Goal: Task Accomplishment & Management: Complete application form

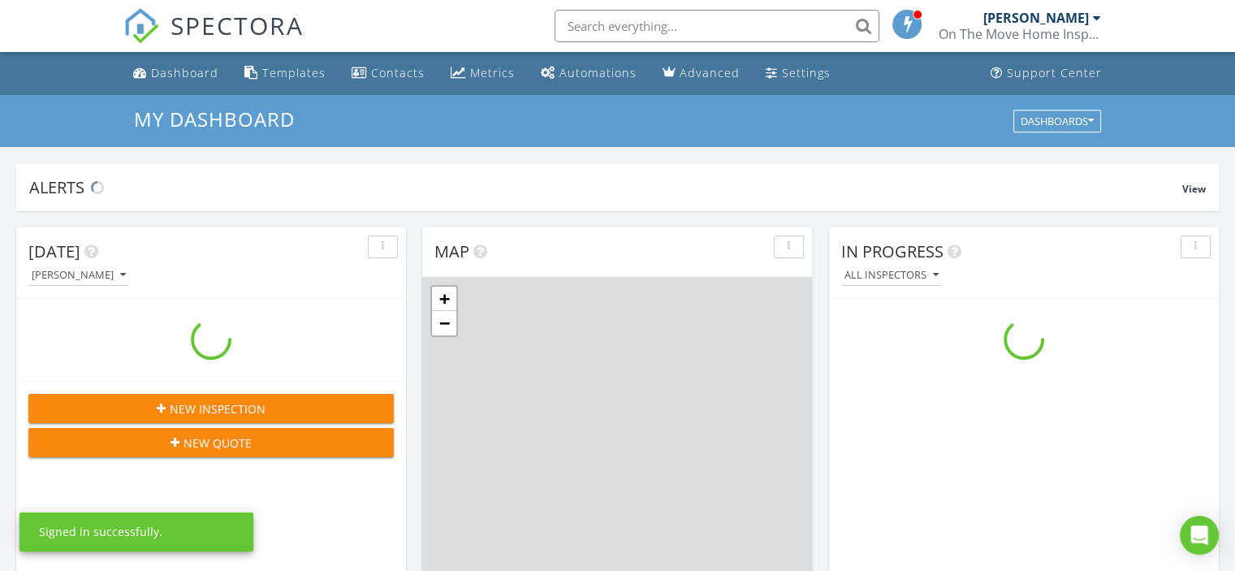
scroll to position [1503, 1260]
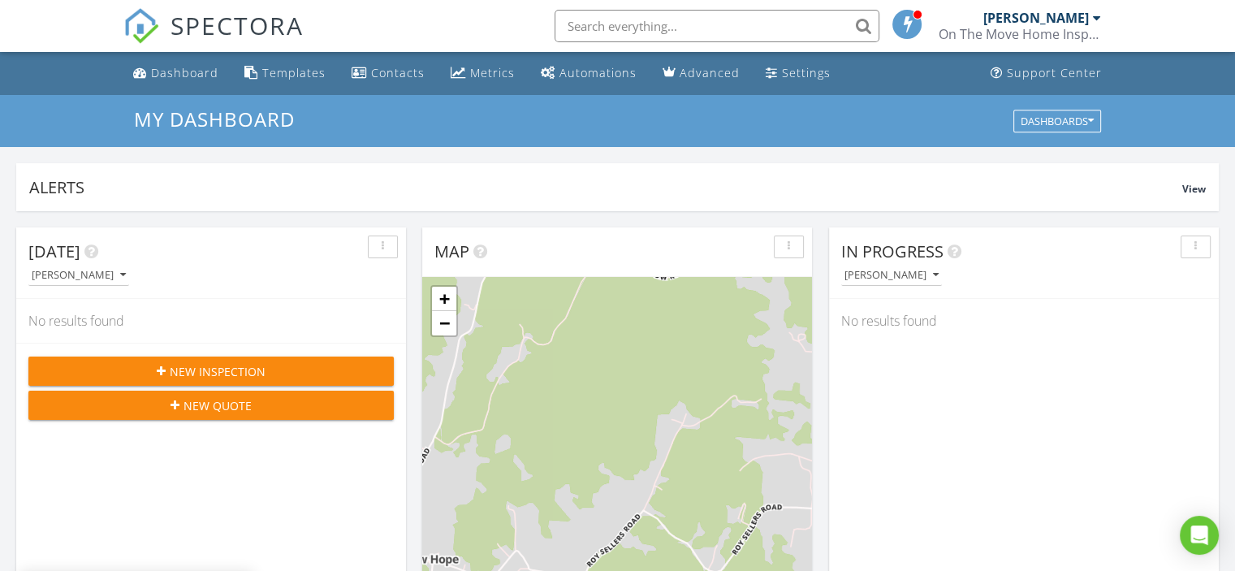
click at [270, 359] on button "New Inspection" at bounding box center [210, 370] width 365 height 29
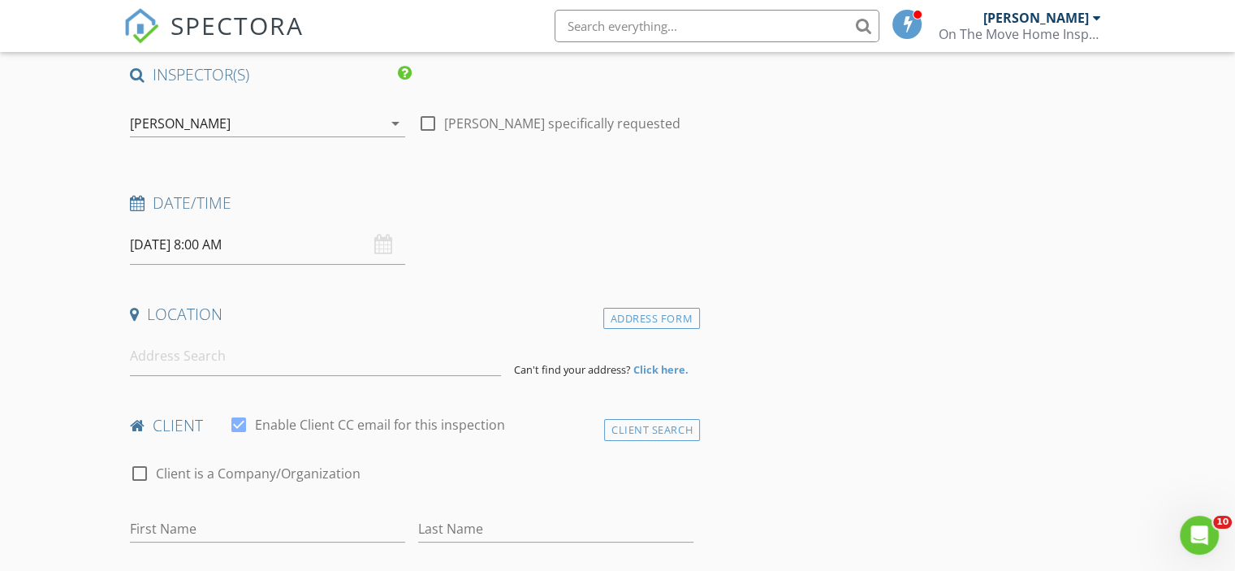
scroll to position [162, 0]
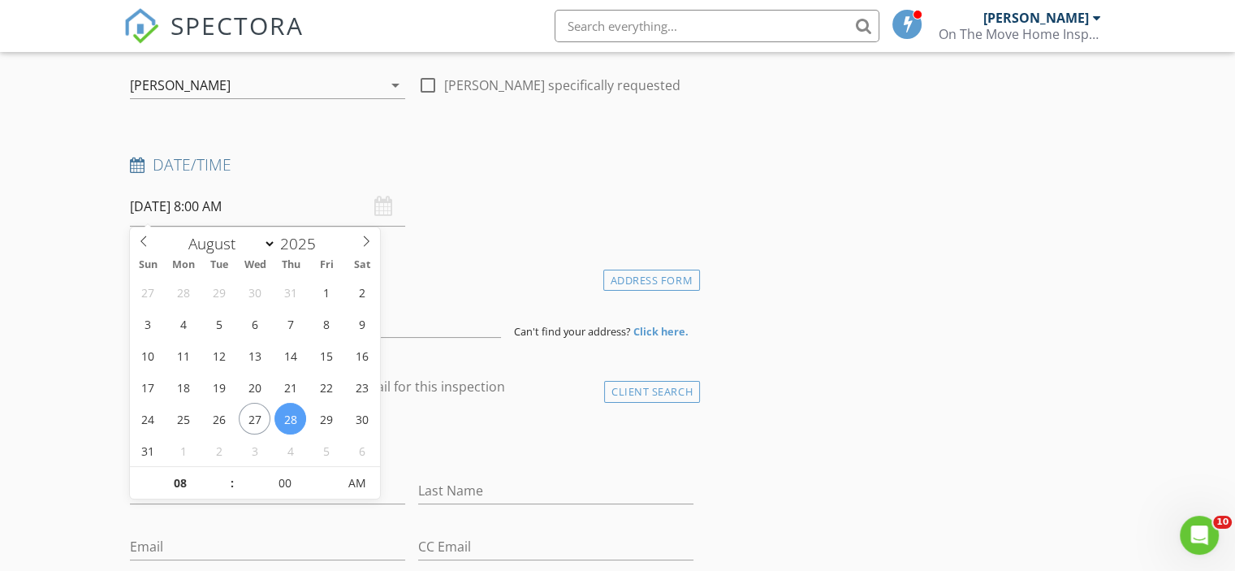
click at [239, 211] on input "08/28/2025 8:00 AM" at bounding box center [267, 207] width 275 height 40
select select "8"
click at [360, 246] on icon at bounding box center [365, 240] width 11 height 11
type input "09/08/2025 8:00 AM"
type input "09"
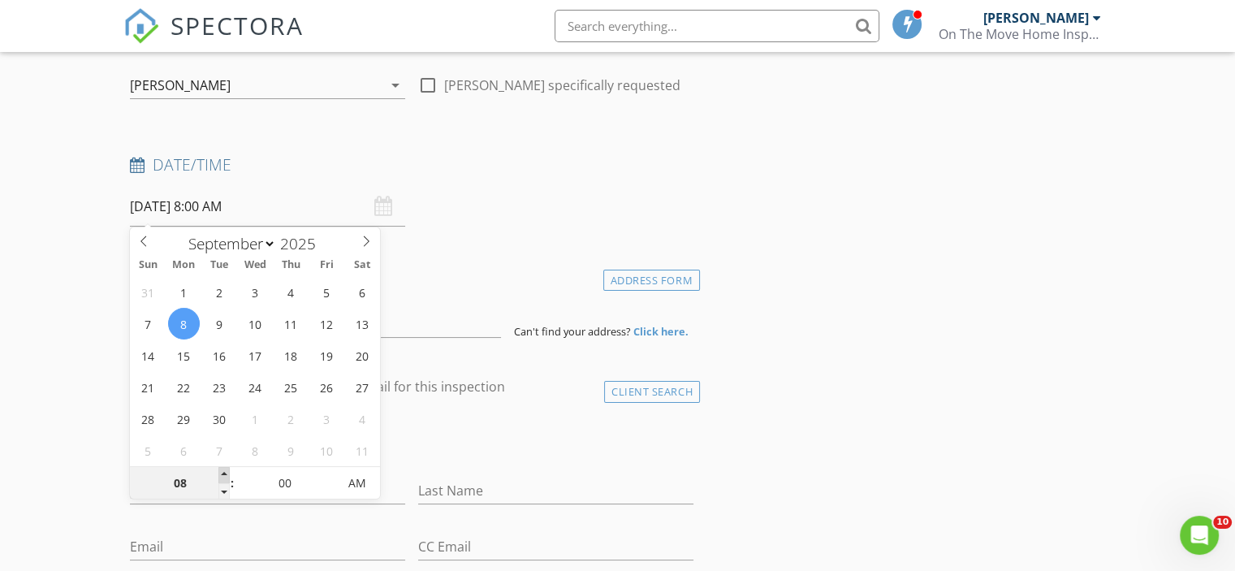
type input "[DATE] 9:00 AM"
click at [220, 472] on span at bounding box center [223, 475] width 11 height 16
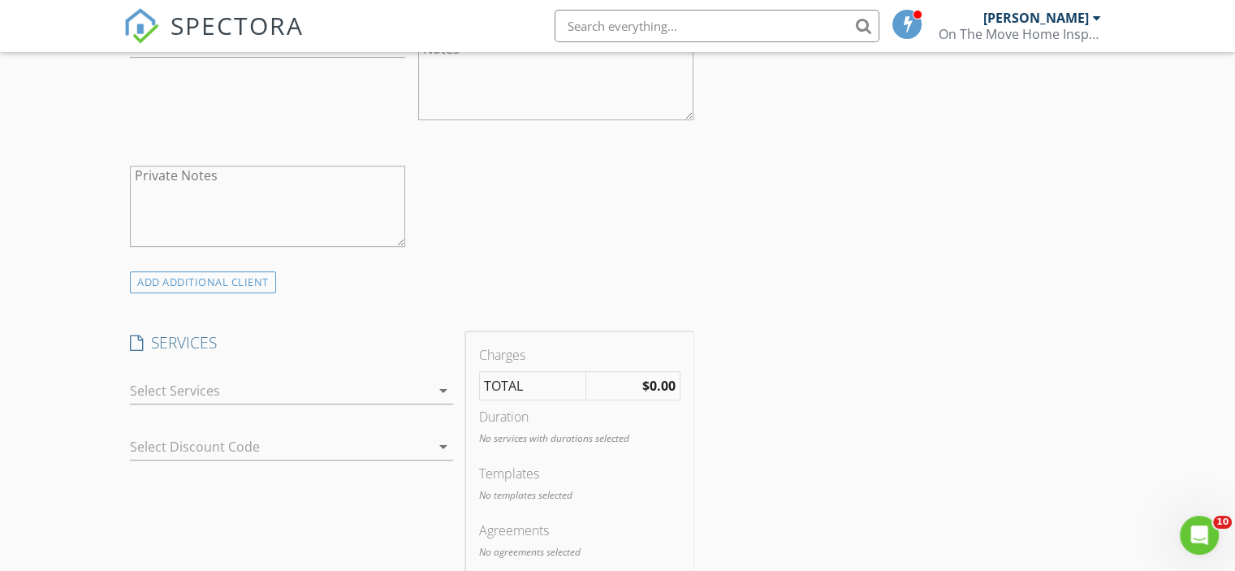
scroll to position [731, 0]
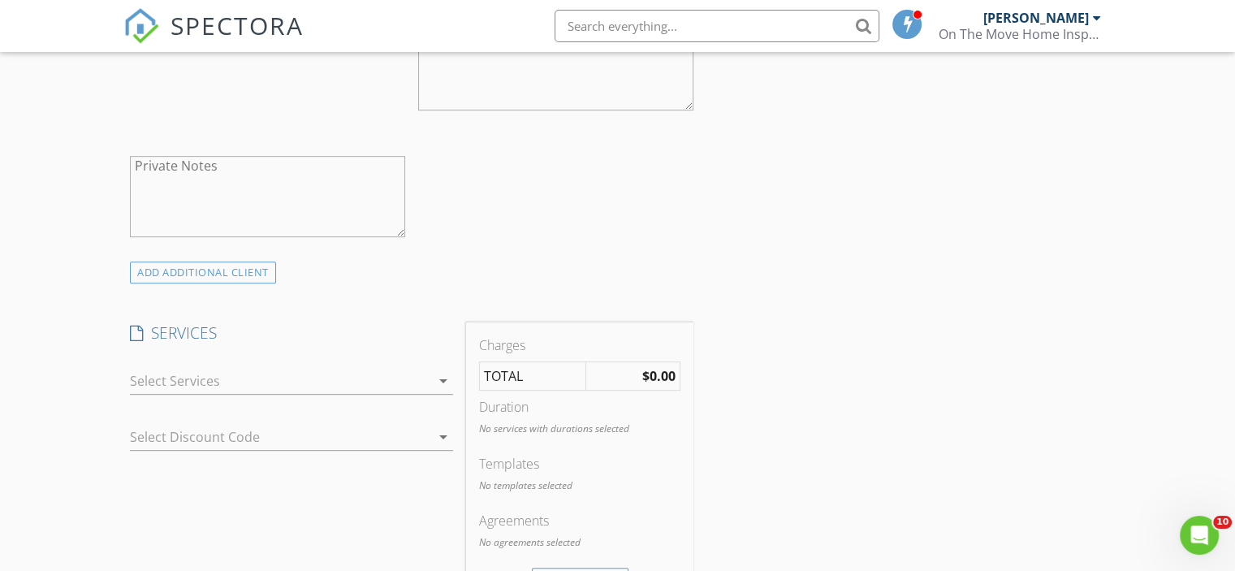
click at [442, 378] on icon "arrow_drop_down" at bounding box center [443, 380] width 19 height 19
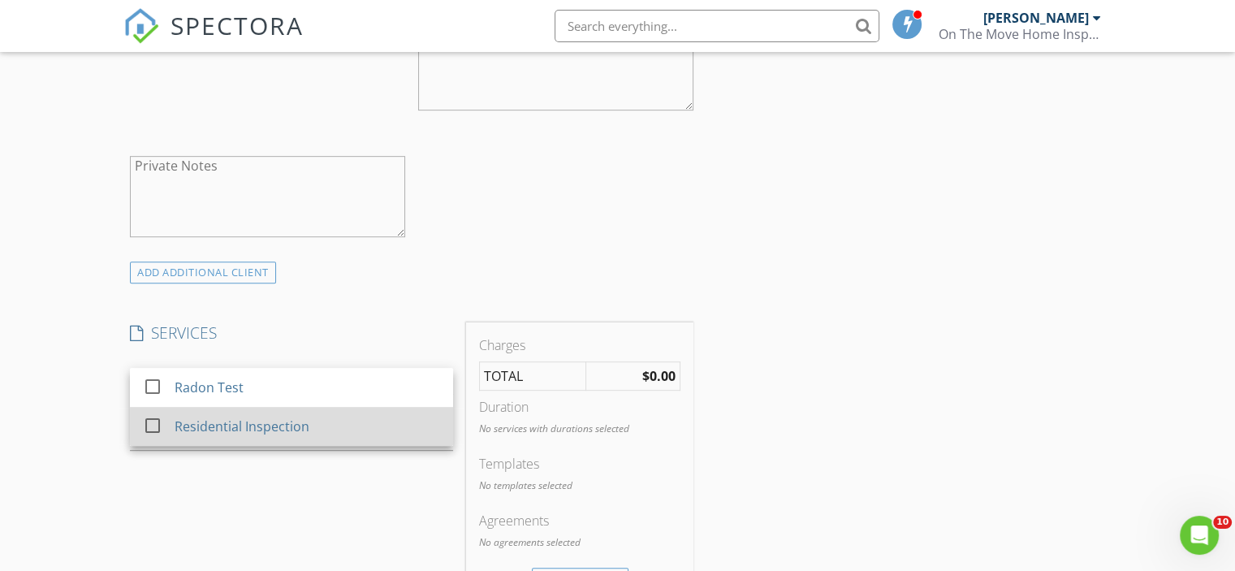
click at [151, 418] on div at bounding box center [153, 426] width 28 height 28
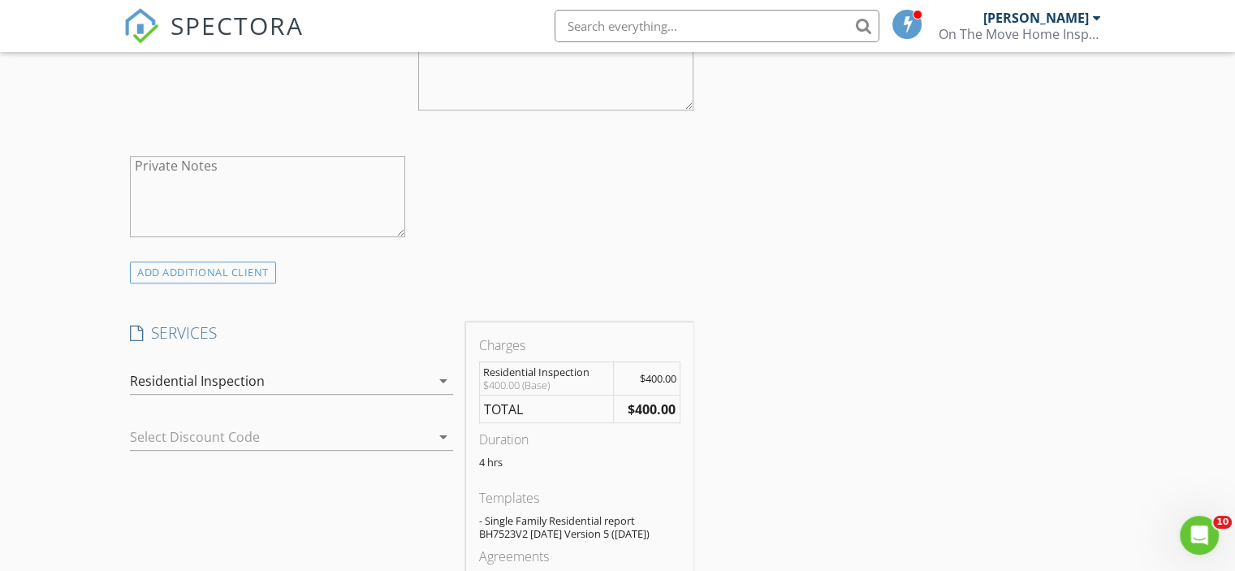
click at [498, 455] on p "4 hrs" at bounding box center [579, 461] width 201 height 13
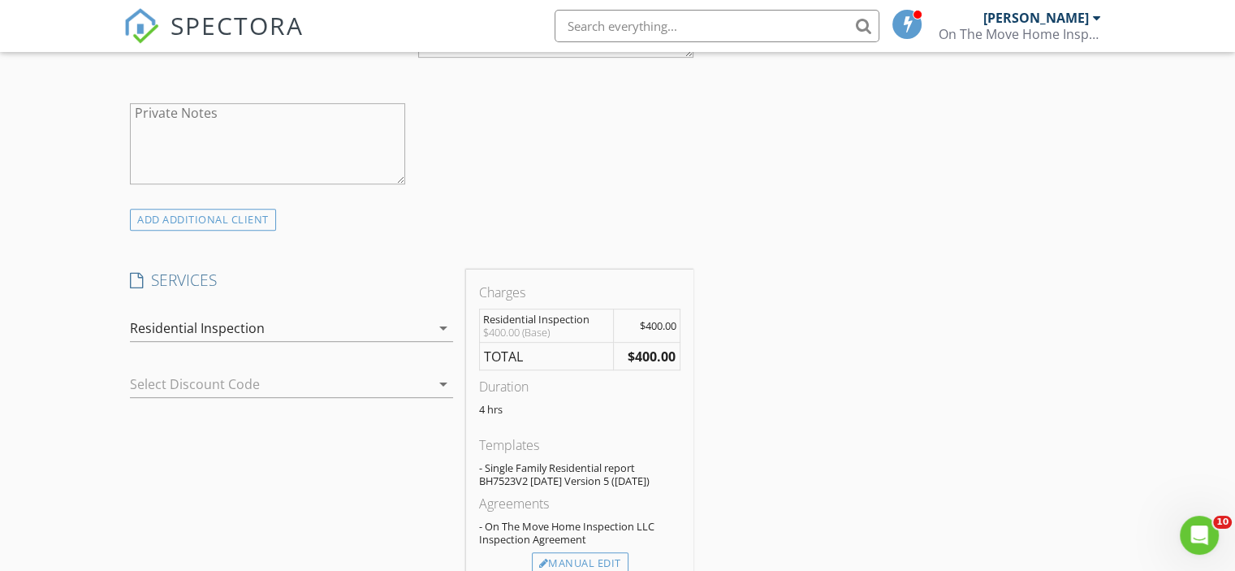
scroll to position [893, 0]
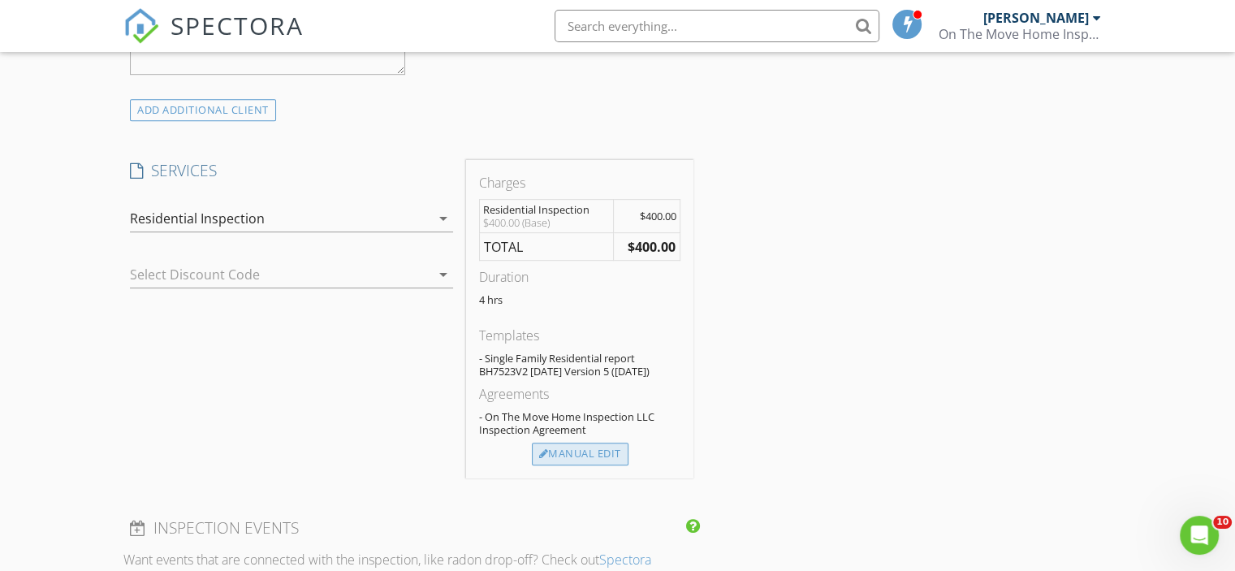
click at [617, 459] on div "Manual Edit" at bounding box center [580, 453] width 97 height 23
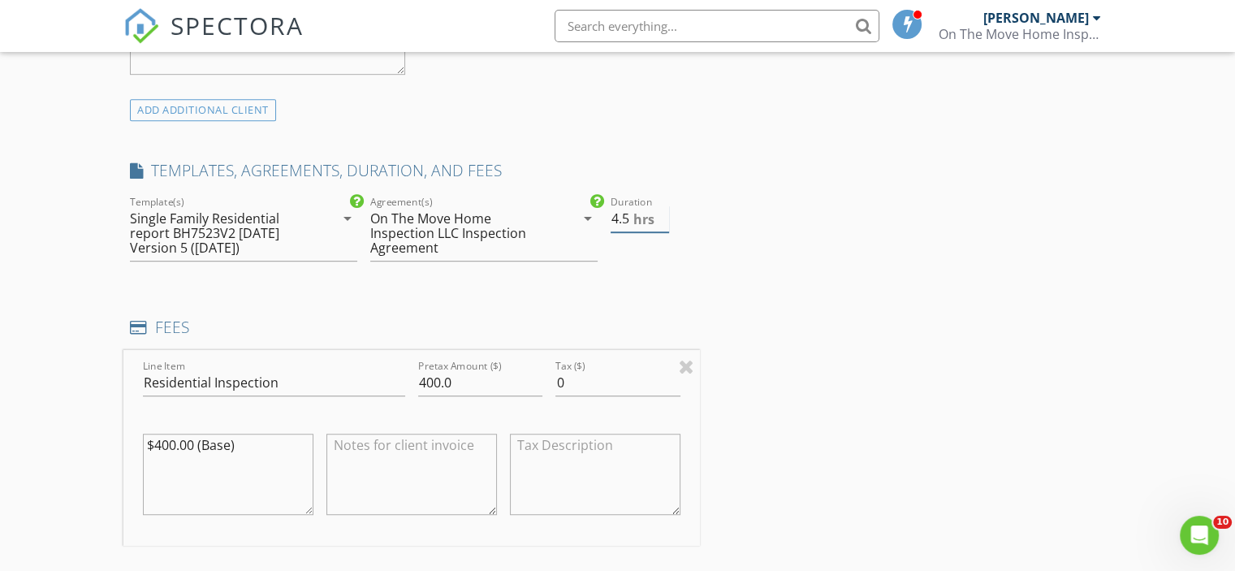
click at [661, 213] on input "4.5" at bounding box center [640, 218] width 58 height 27
click at [661, 213] on input "5" at bounding box center [640, 218] width 58 height 27
click at [661, 213] on input "5.5" at bounding box center [640, 218] width 58 height 27
type input "6"
click at [661, 213] on input "6" at bounding box center [640, 218] width 58 height 27
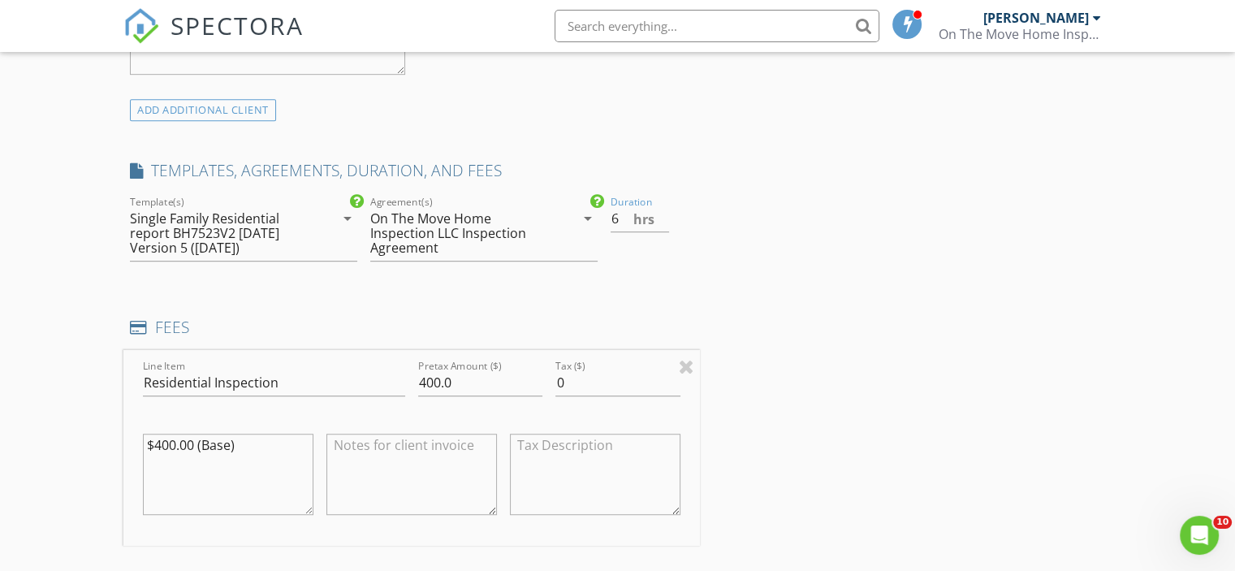
click at [757, 212] on div "INSPECTOR(S) check_box Ryan McNeilly PRIMARY Ryan McNeilly arrow_drop_down chec…" at bounding box center [617, 563] width 988 height 2536
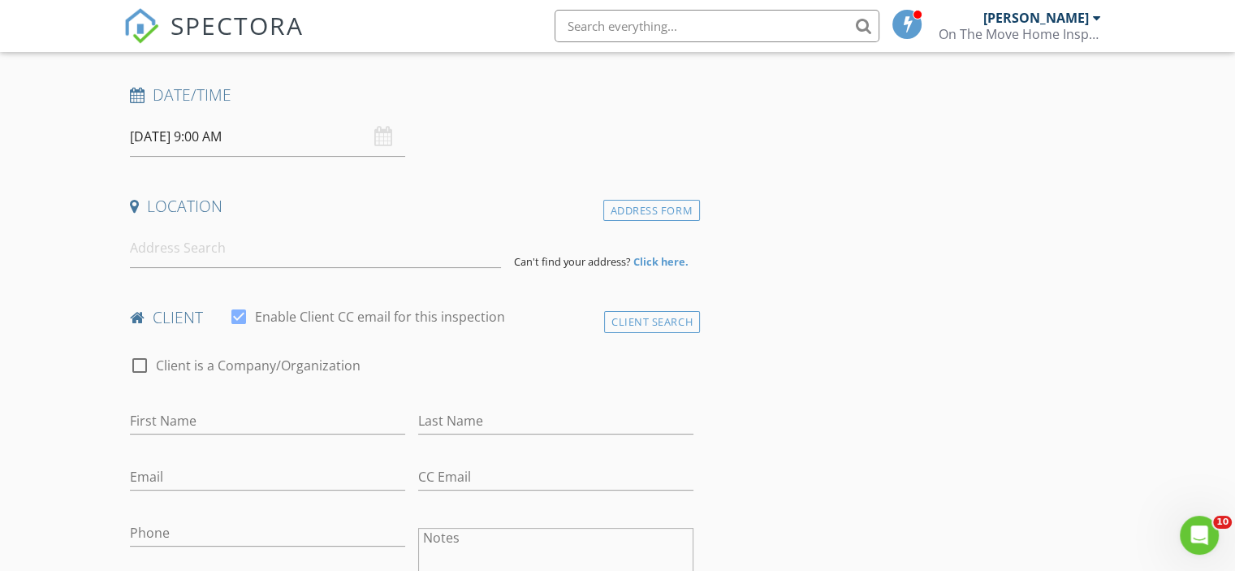
scroll to position [244, 0]
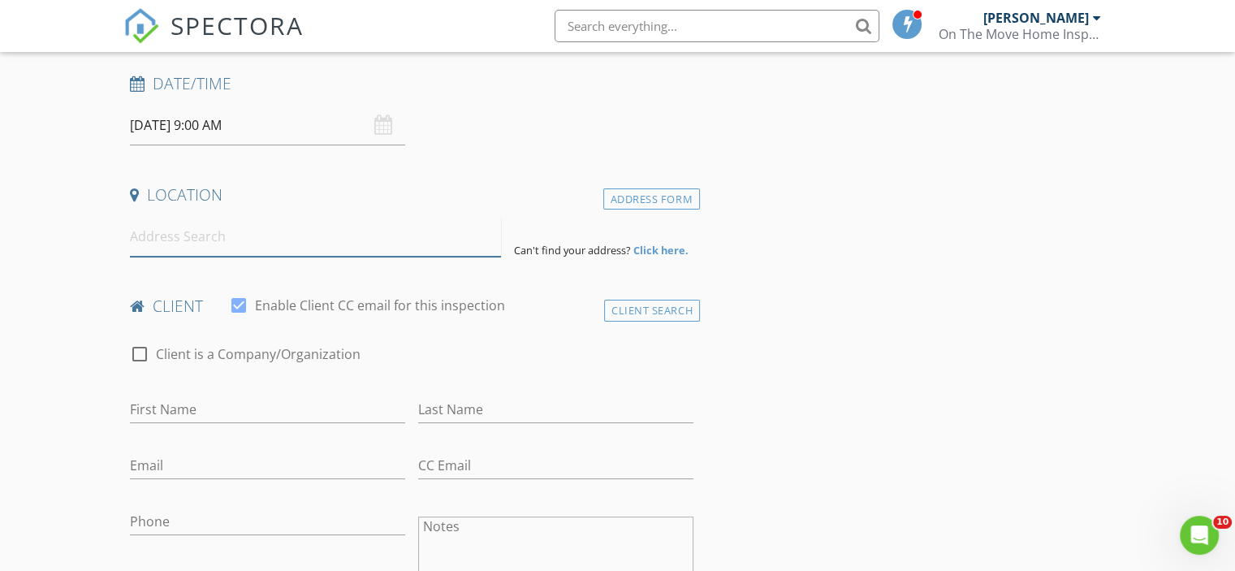
click at [209, 252] on input at bounding box center [315, 237] width 371 height 40
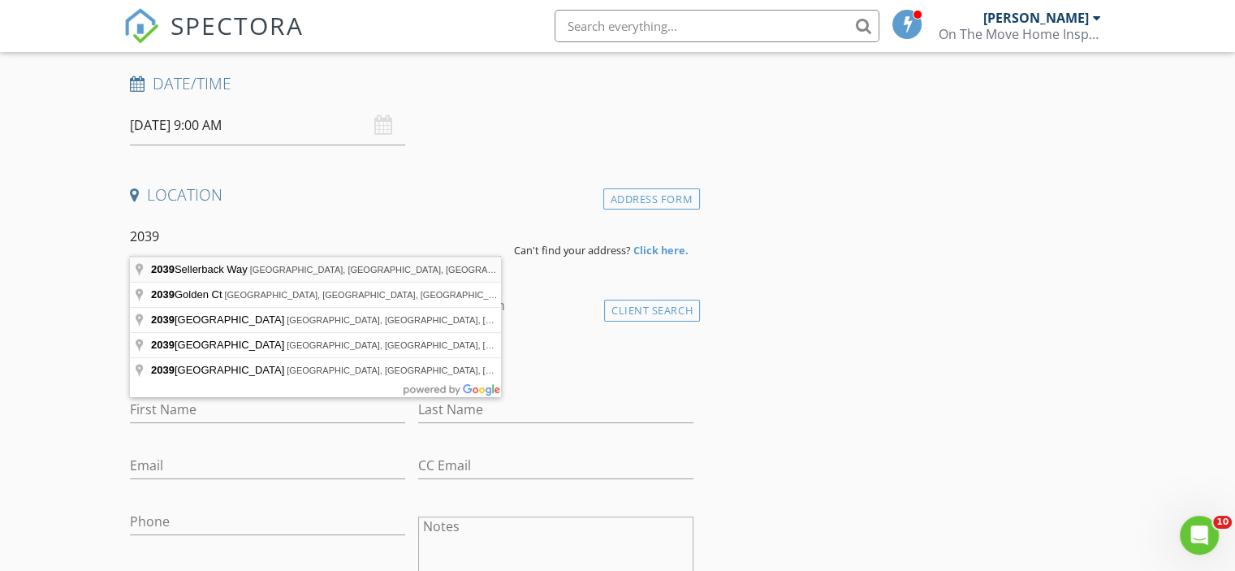
type input "2039 Sellerback Way, Columbia, TN, USA"
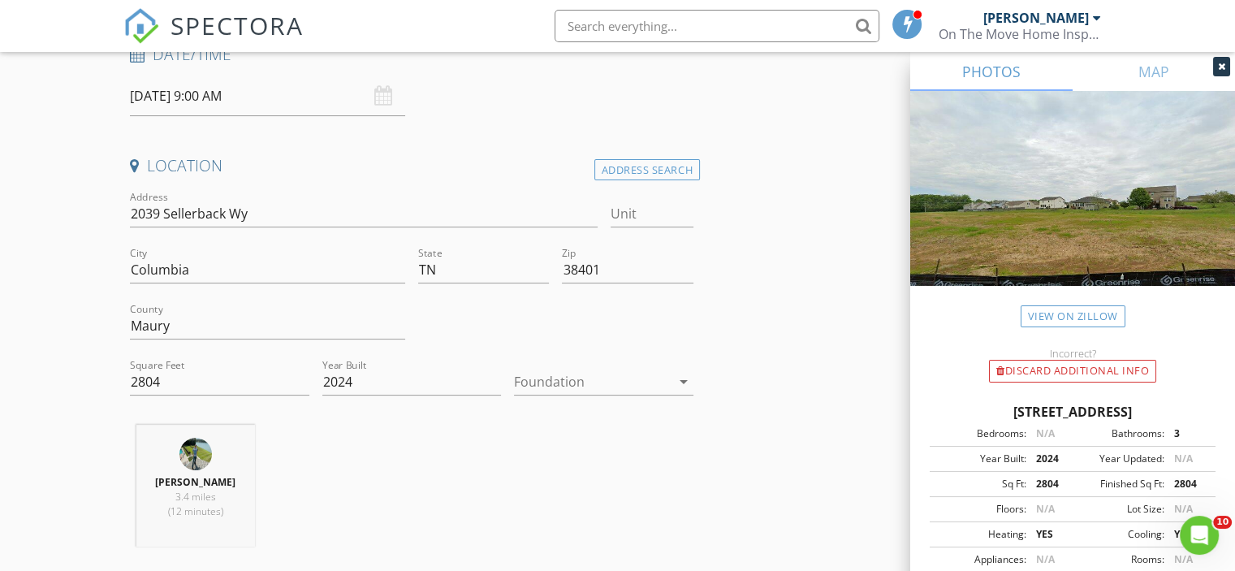
scroll to position [325, 0]
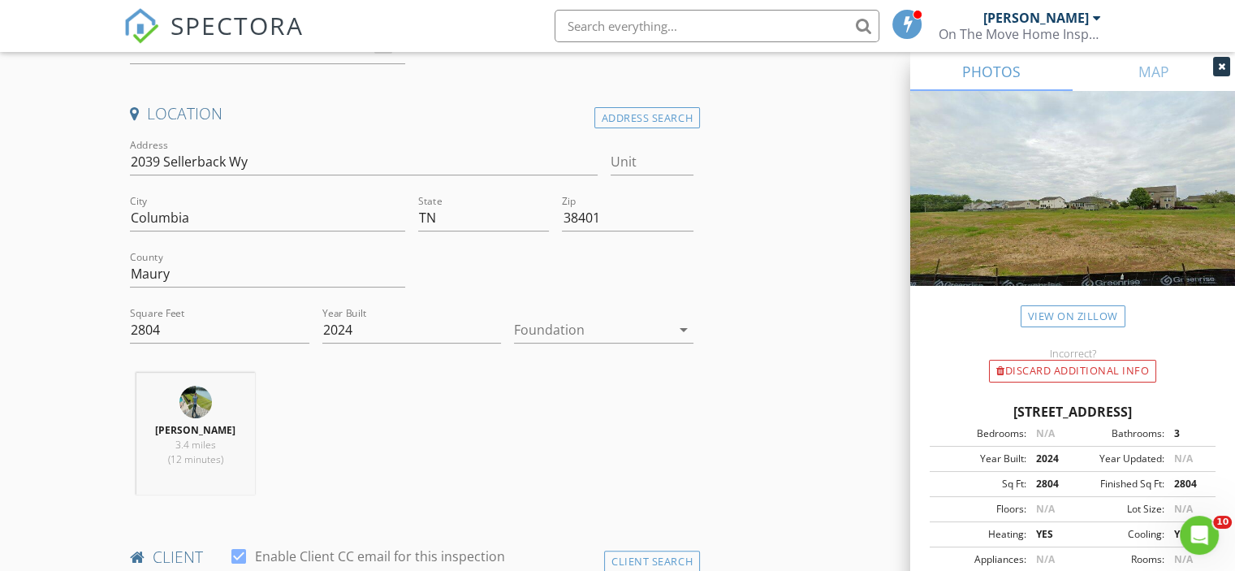
click at [685, 334] on icon "arrow_drop_down" at bounding box center [683, 329] width 19 height 19
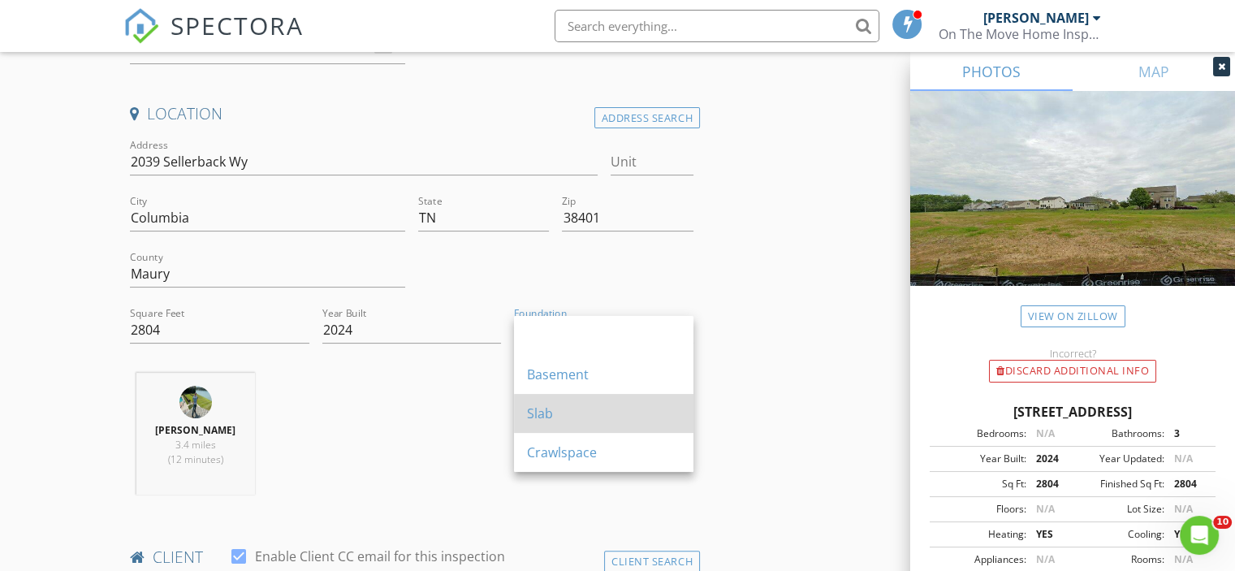
click at [600, 412] on div "Slab" at bounding box center [603, 412] width 153 height 19
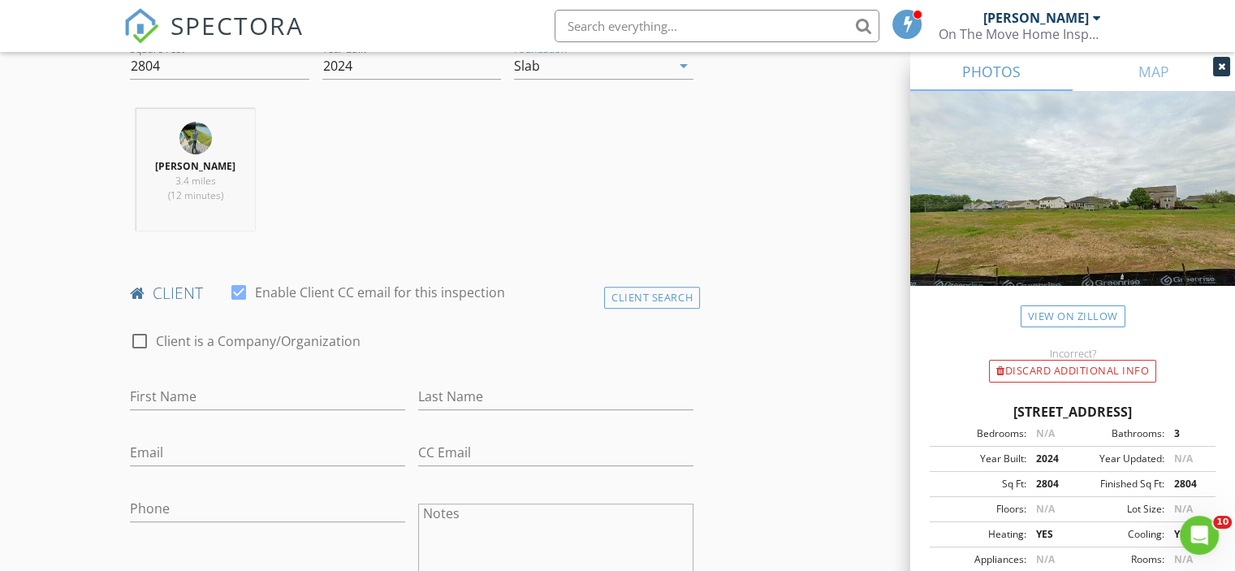
scroll to position [649, 0]
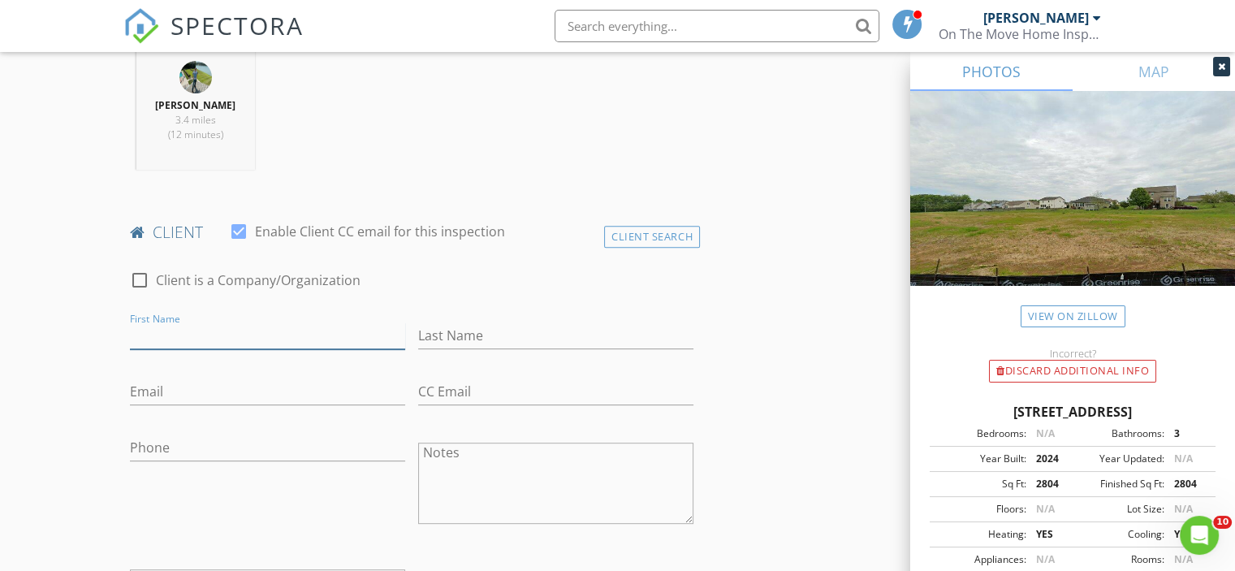
click at [244, 330] on input "First Name" at bounding box center [267, 335] width 275 height 27
type input "[PERSON_NAME]"
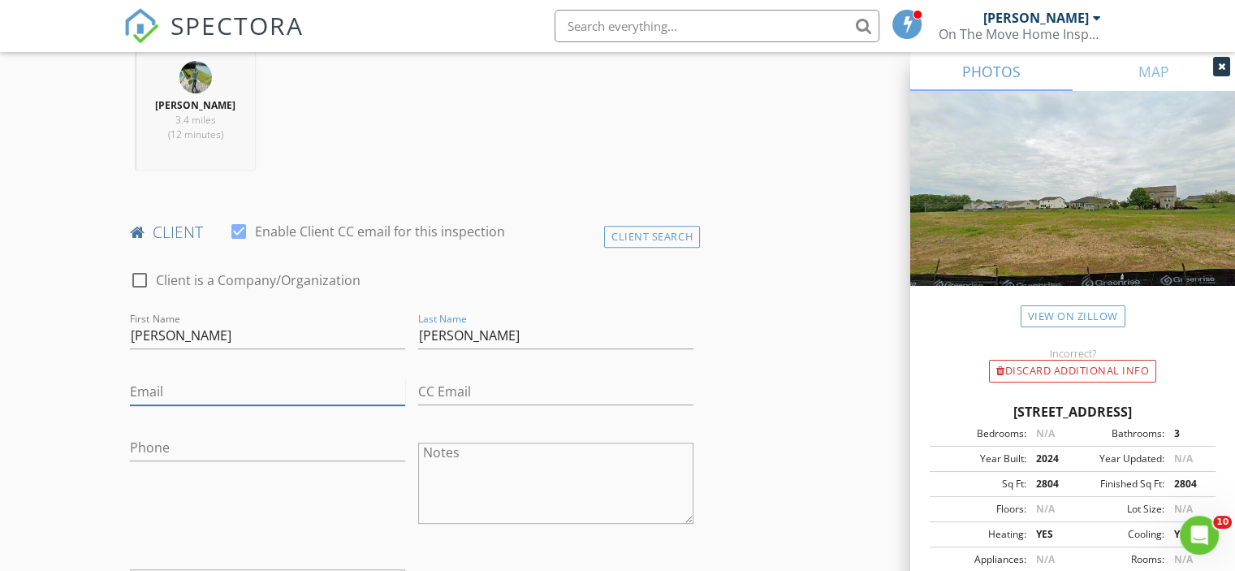
click at [191, 384] on input "Email" at bounding box center [267, 391] width 275 height 27
click at [145, 390] on input "sdwill75@yahoo.com" at bounding box center [267, 391] width 275 height 27
type input "[EMAIL_ADDRESS][DOMAIN_NAME]"
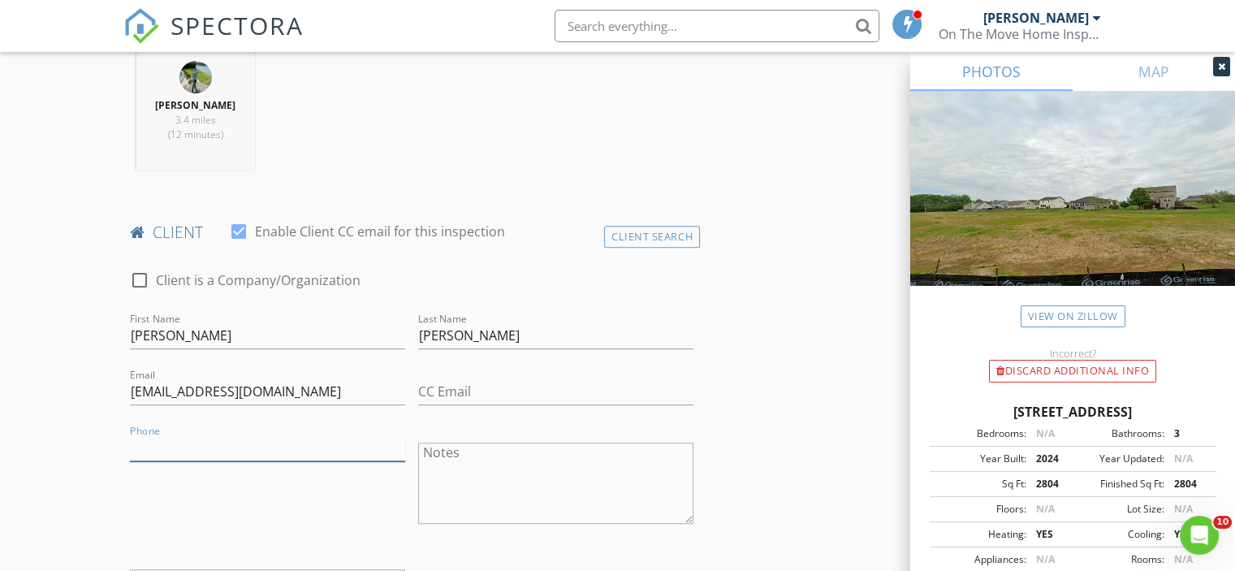
click at [208, 434] on input "Phone" at bounding box center [267, 447] width 275 height 27
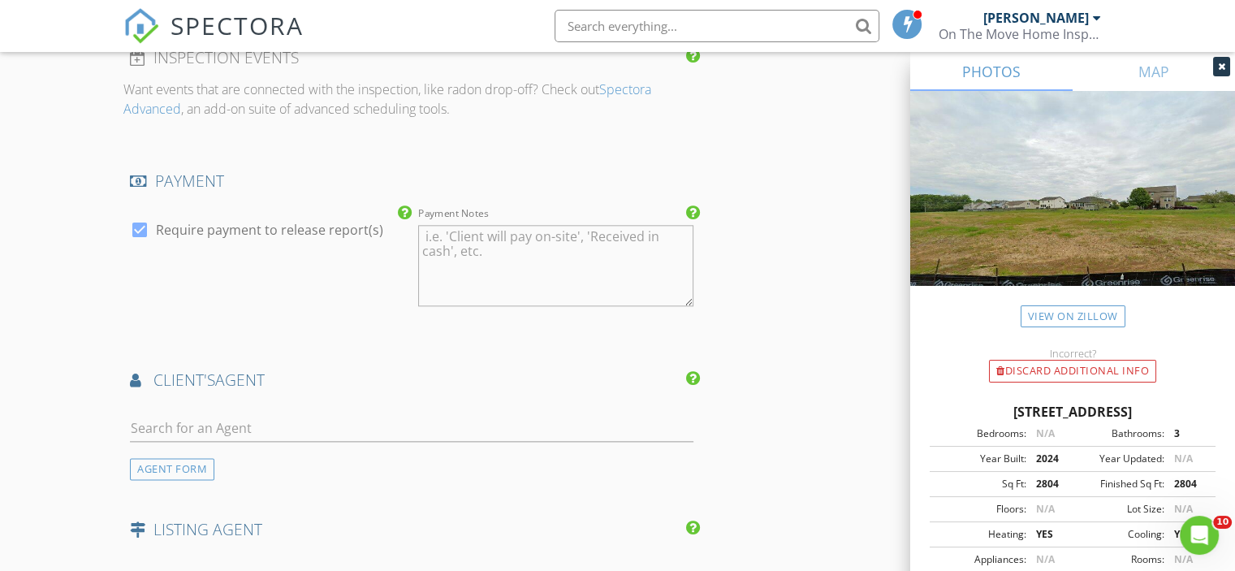
scroll to position [1867, 0]
type input "[PHONE_NUMBER]"
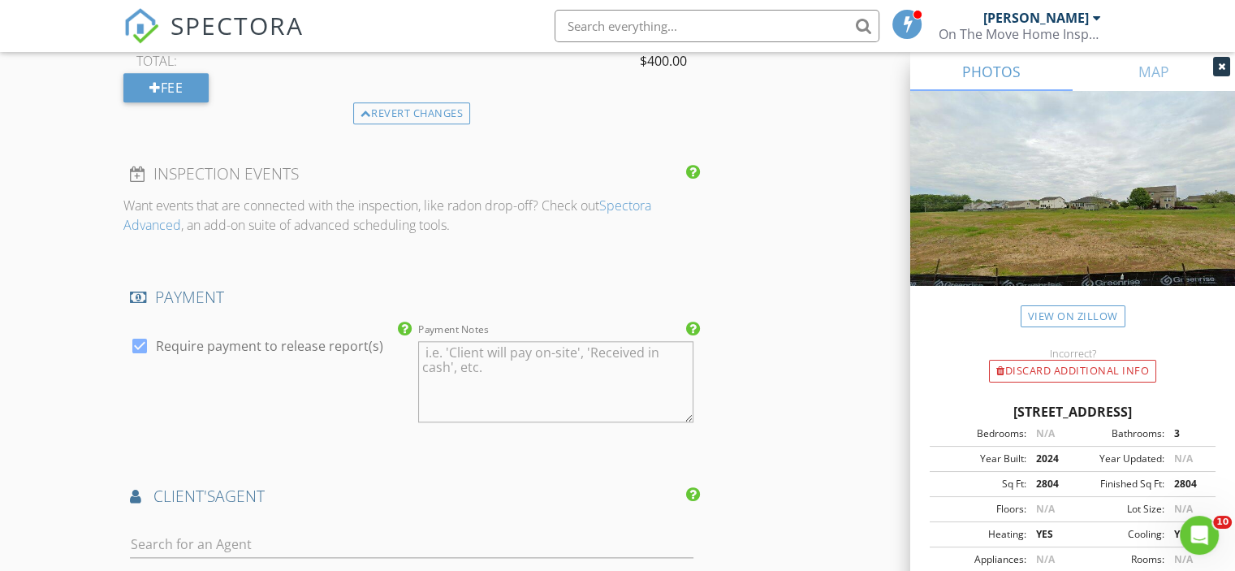
scroll to position [1786, 0]
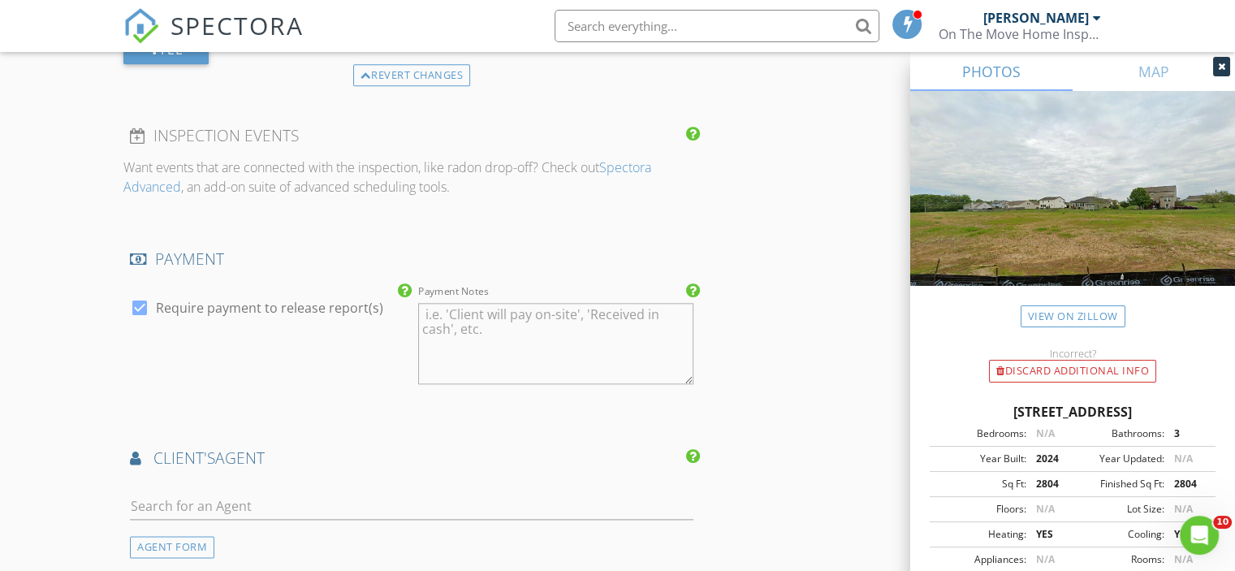
click at [1218, 65] on icon at bounding box center [1221, 67] width 7 height 10
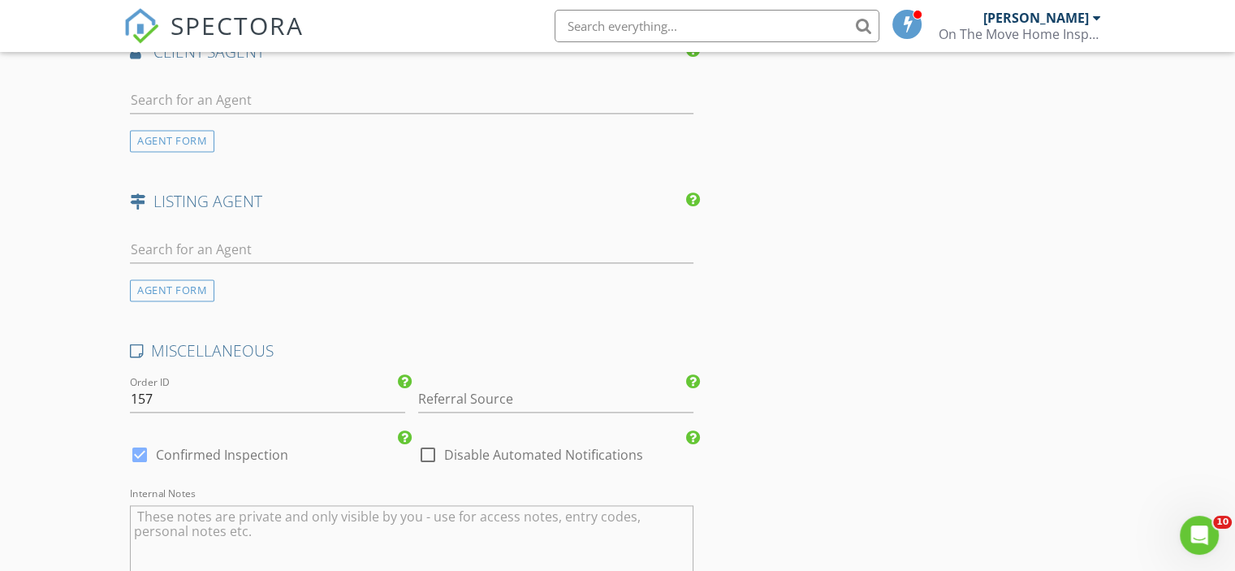
scroll to position [2273, 0]
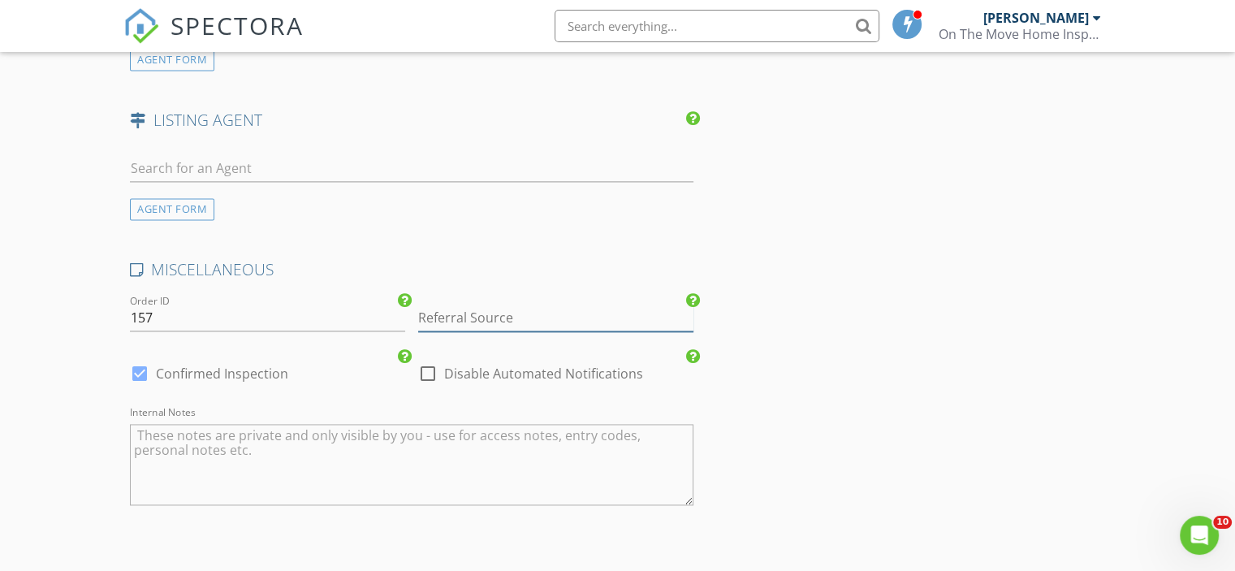
click at [619, 320] on input "Referral Source" at bounding box center [555, 317] width 275 height 27
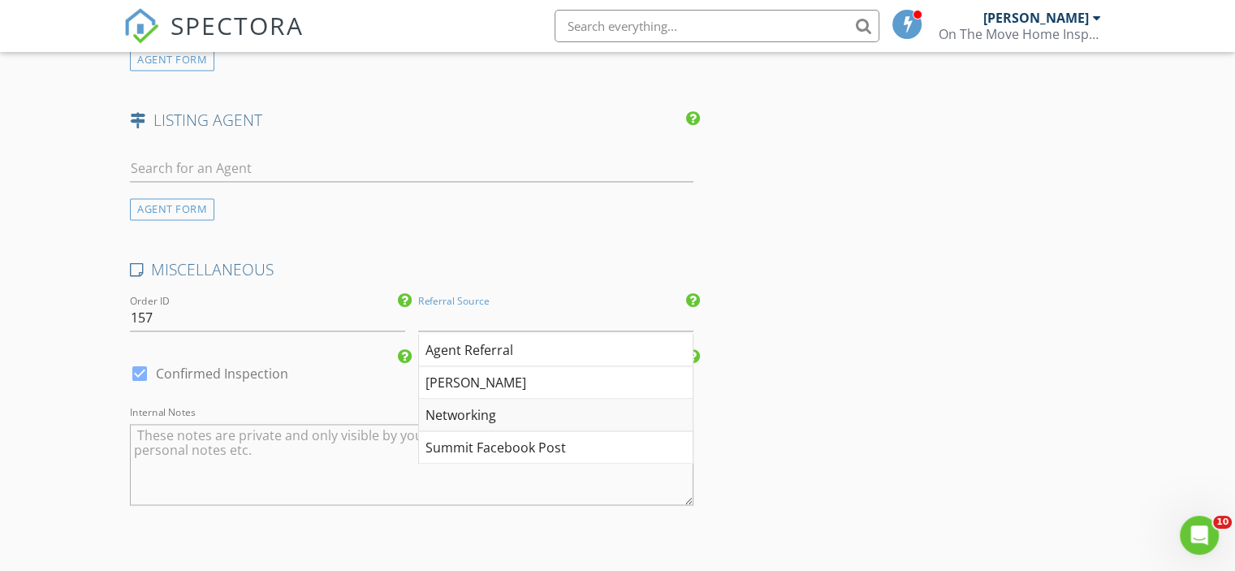
click at [554, 415] on div "Networking" at bounding box center [556, 415] width 274 height 32
type input "Networking"
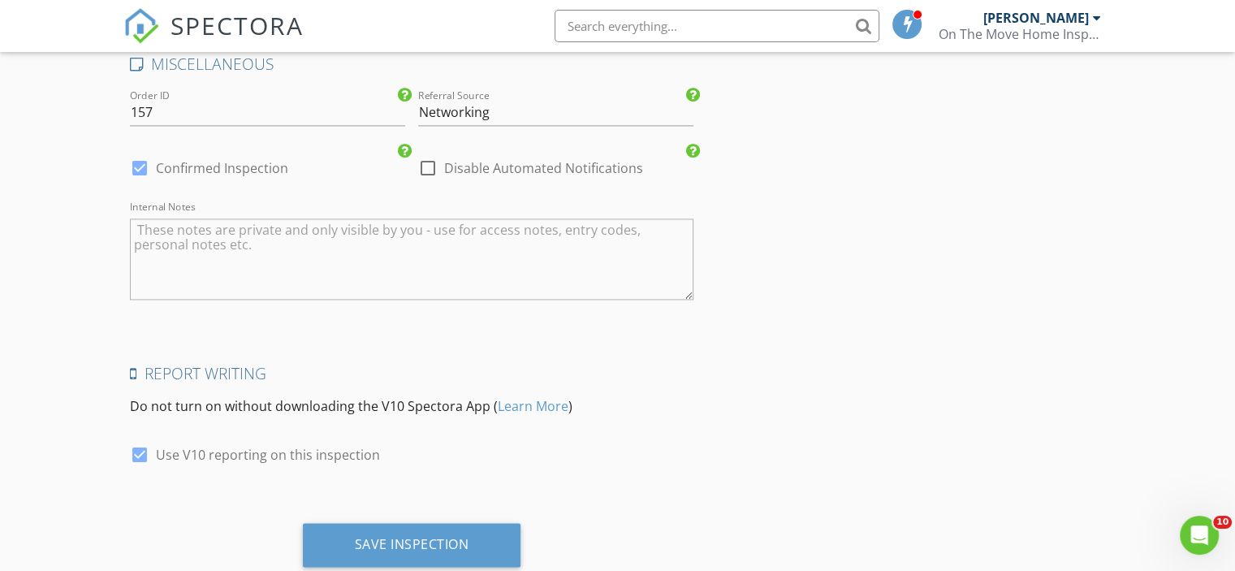
scroll to position [2520, 0]
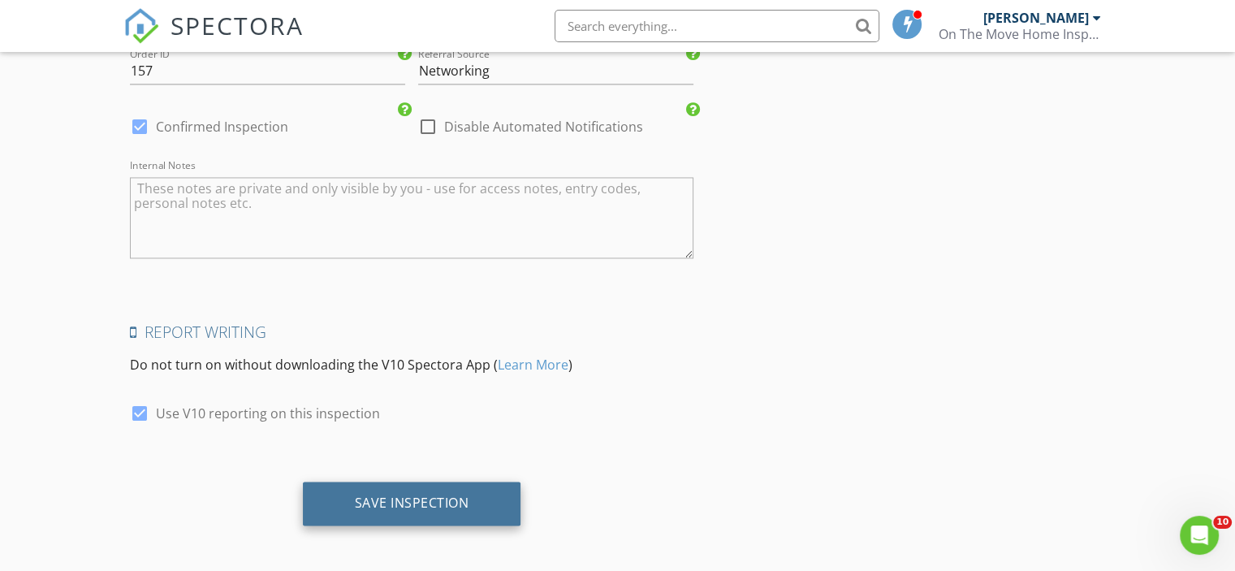
click at [471, 505] on div "Save Inspection" at bounding box center [412, 503] width 218 height 44
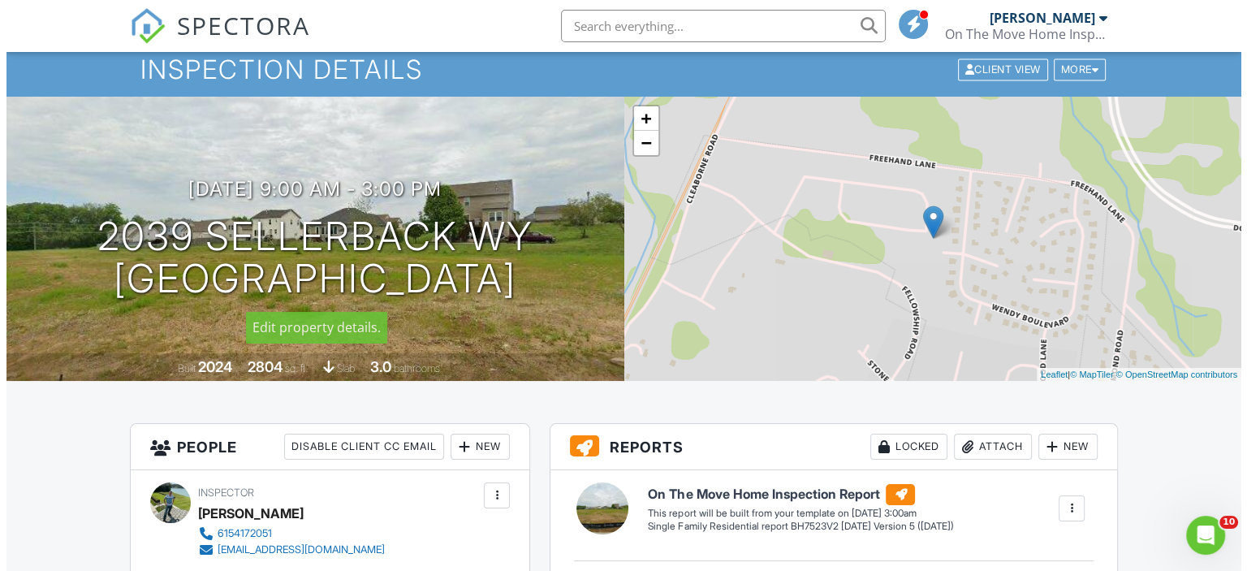
scroll to position [81, 0]
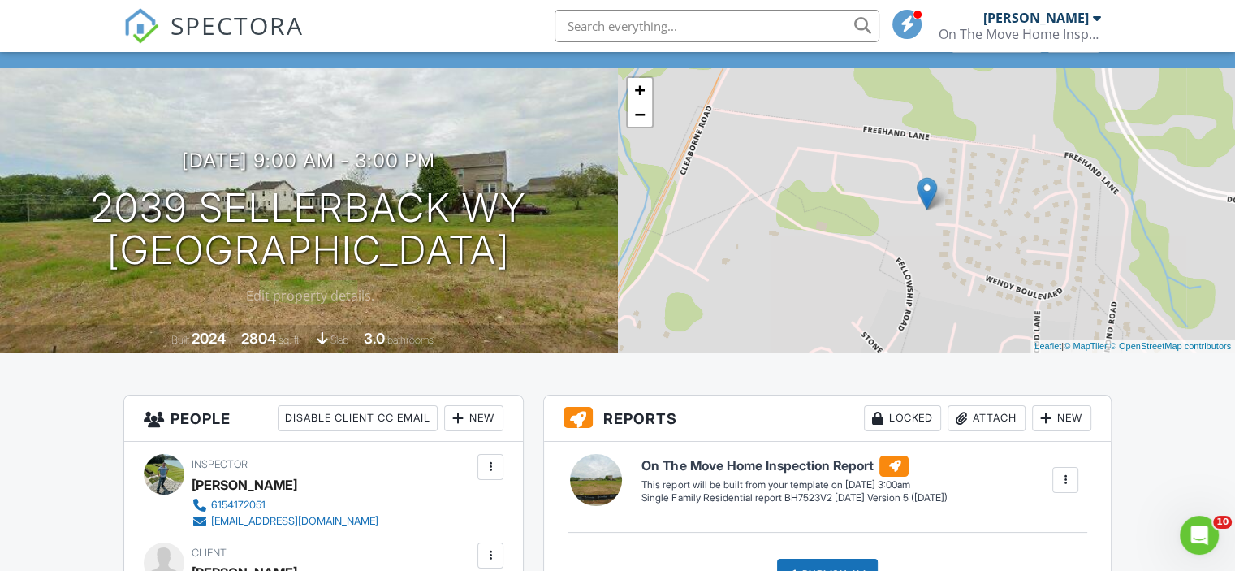
click at [321, 293] on div "09/08/2025 9:00 am - 3:00 pm 2039 Sellerback Wy Columbia, TN 38401 Built 2024 2…" at bounding box center [309, 210] width 618 height 284
click at [592, 331] on div at bounding box center [598, 338] width 25 height 25
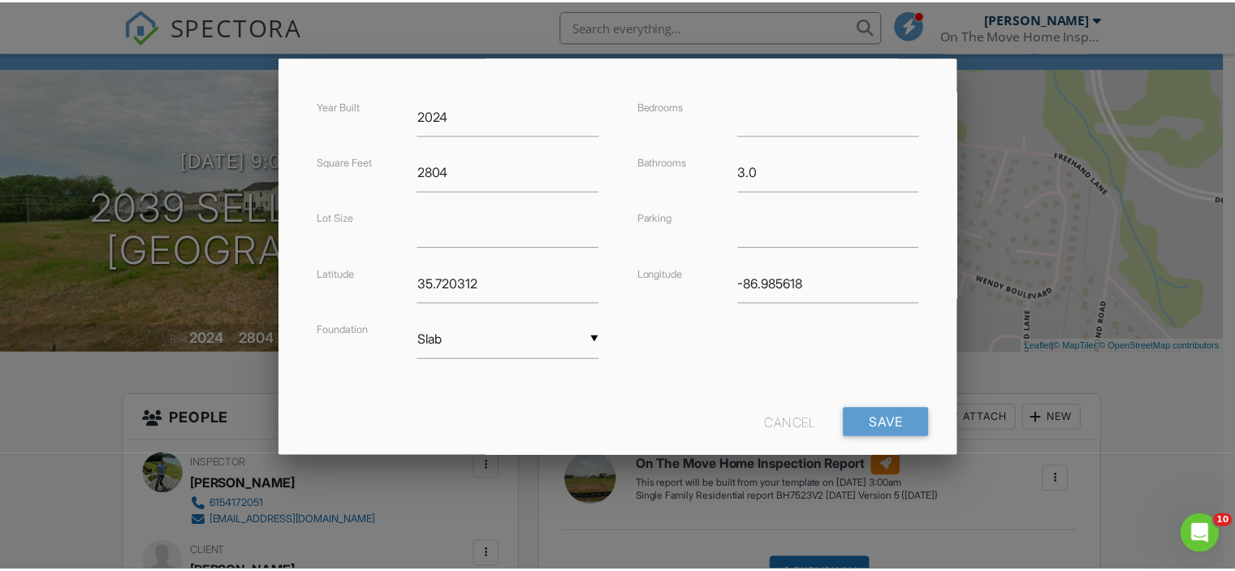
scroll to position [410, 0]
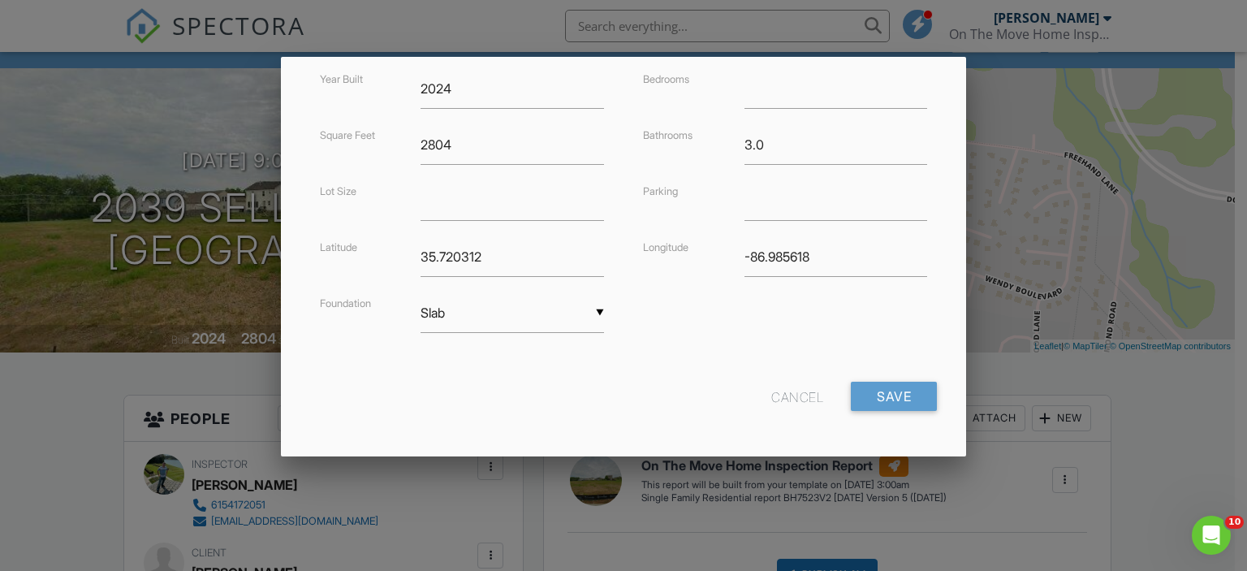
click at [773, 390] on div "Cancel" at bounding box center [797, 396] width 52 height 29
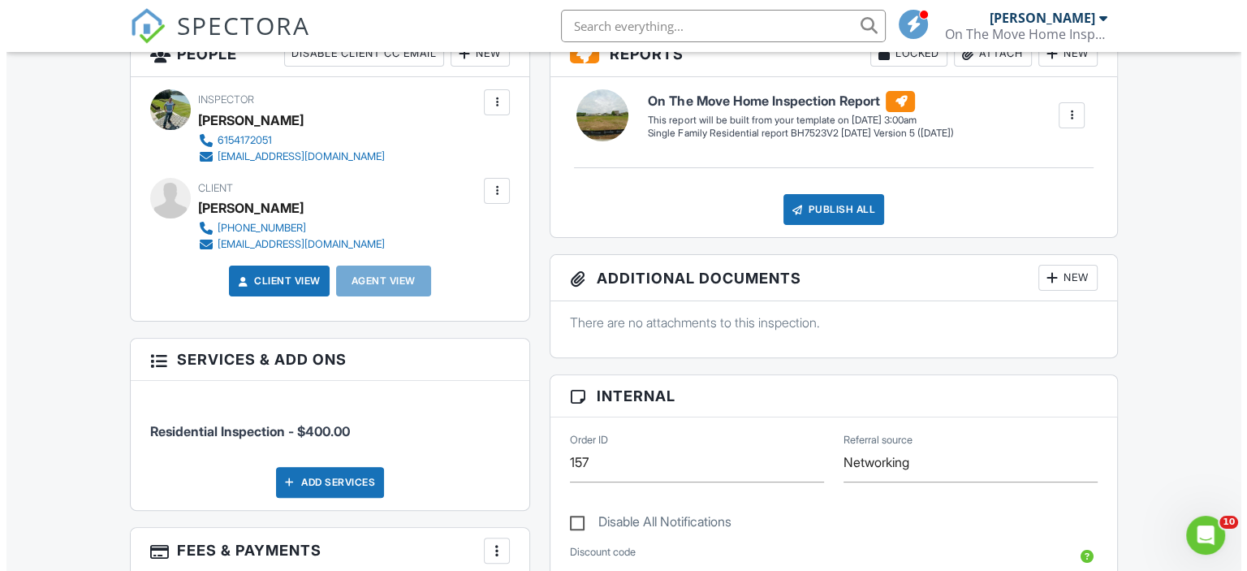
scroll to position [325, 0]
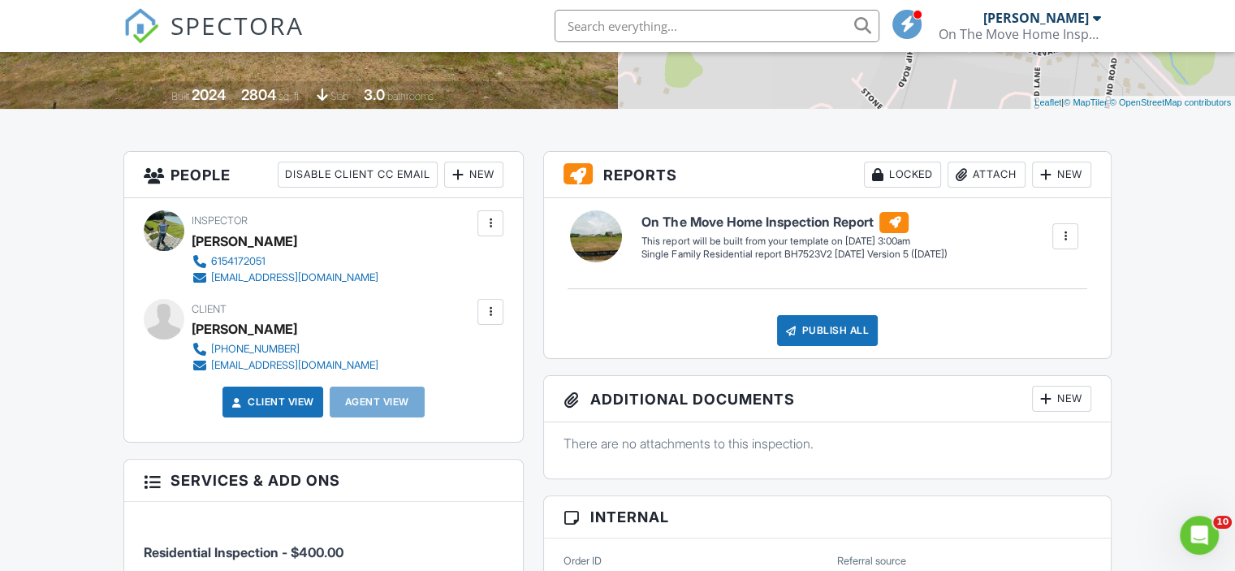
click at [492, 315] on div at bounding box center [490, 312] width 16 height 16
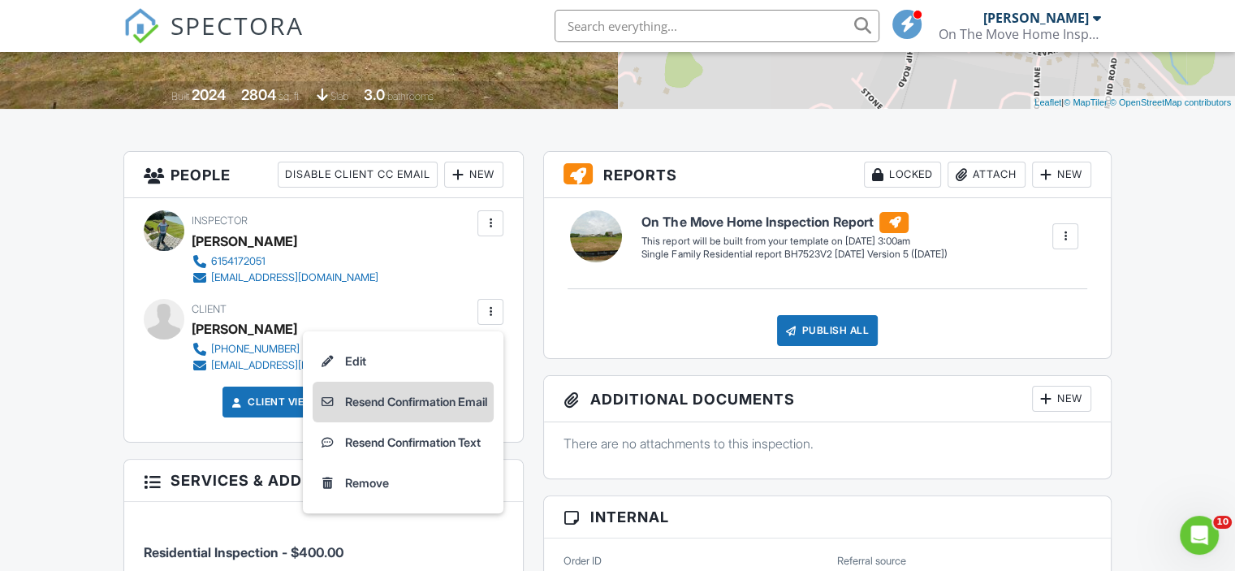
click at [421, 403] on li "Resend Confirmation Email" at bounding box center [403, 402] width 181 height 41
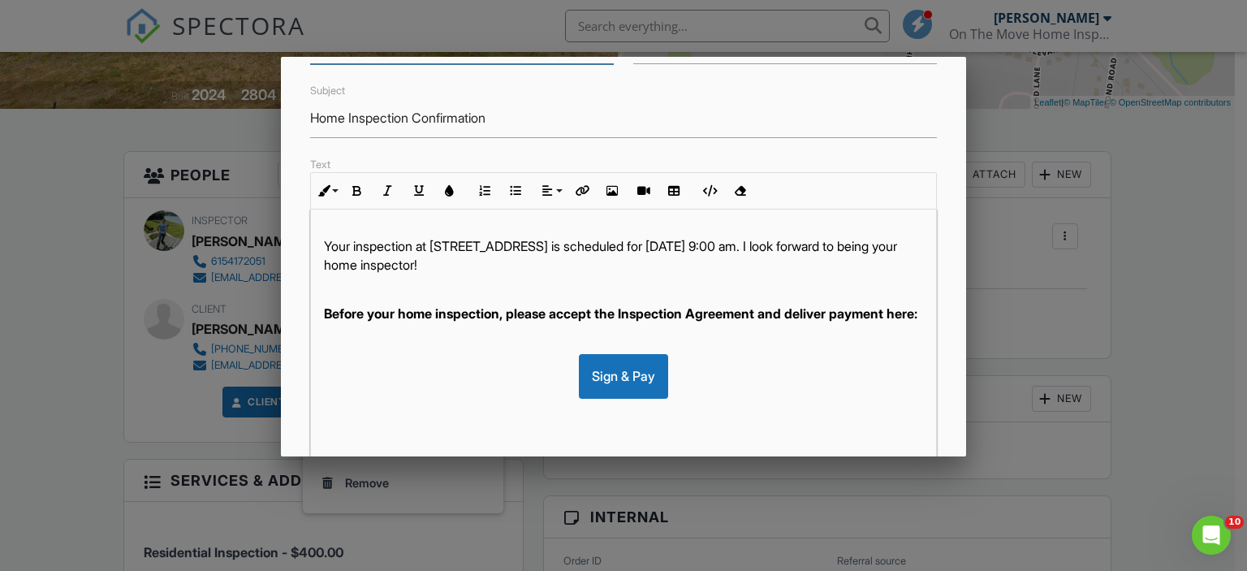
scroll to position [162, 0]
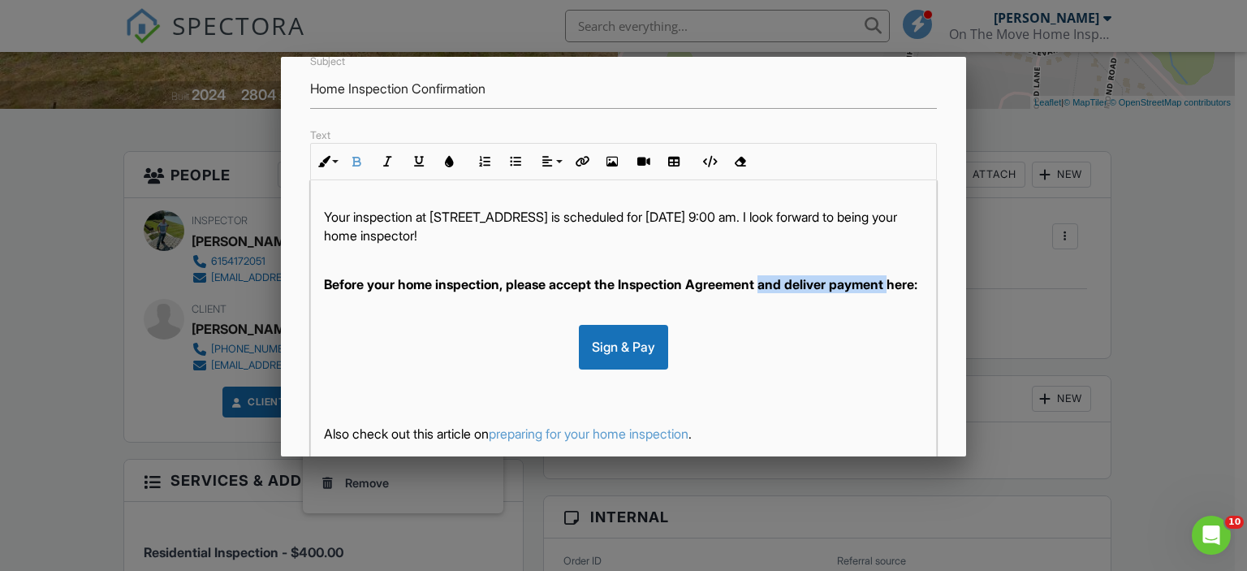
drag, startPoint x: 325, startPoint y: 281, endPoint x: 768, endPoint y: 264, distance: 443.6
click at [768, 276] on strong "Before your home inspection, please accept the Inspection Agreement and deliver…" at bounding box center [620, 284] width 593 height 16
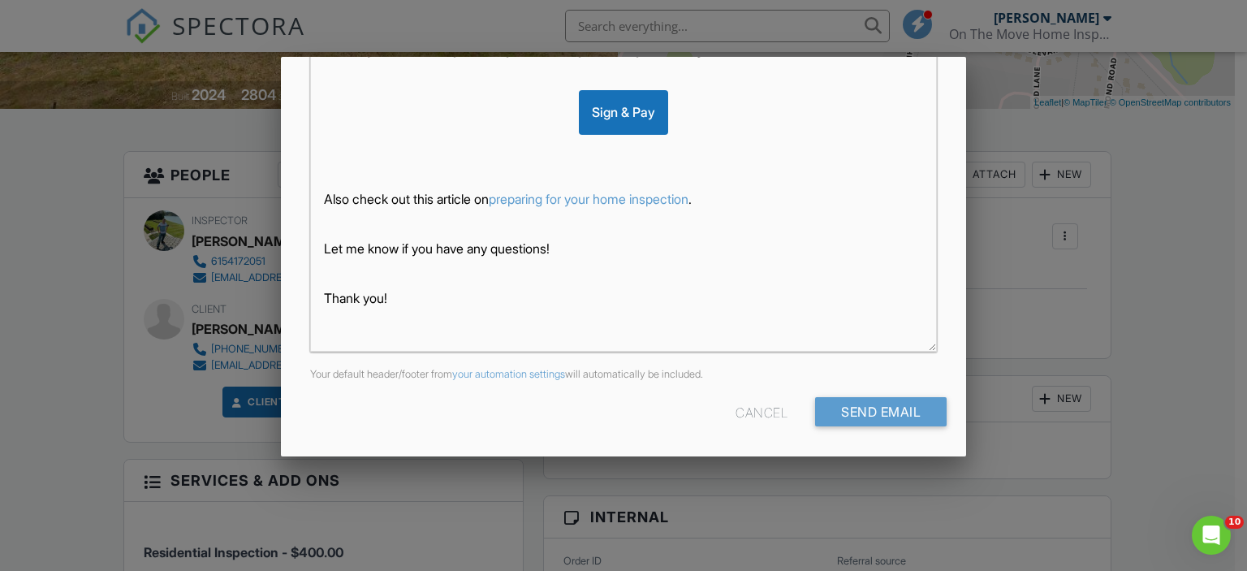
scroll to position [398, 0]
click at [879, 413] on input "Send Email" at bounding box center [881, 410] width 132 height 29
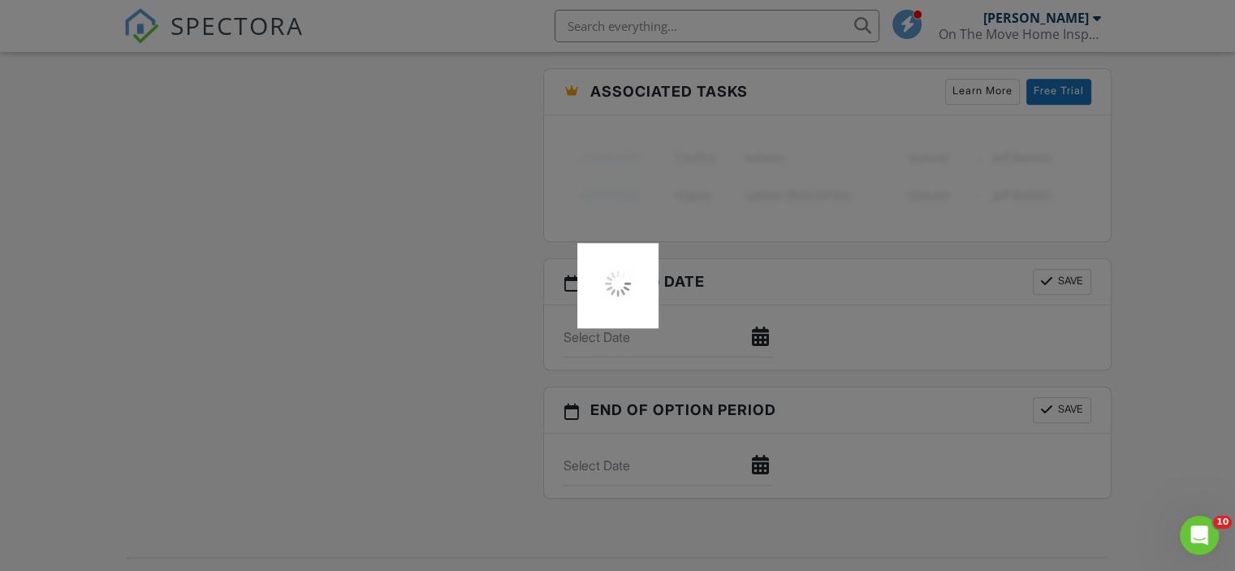
scroll to position [1532, 0]
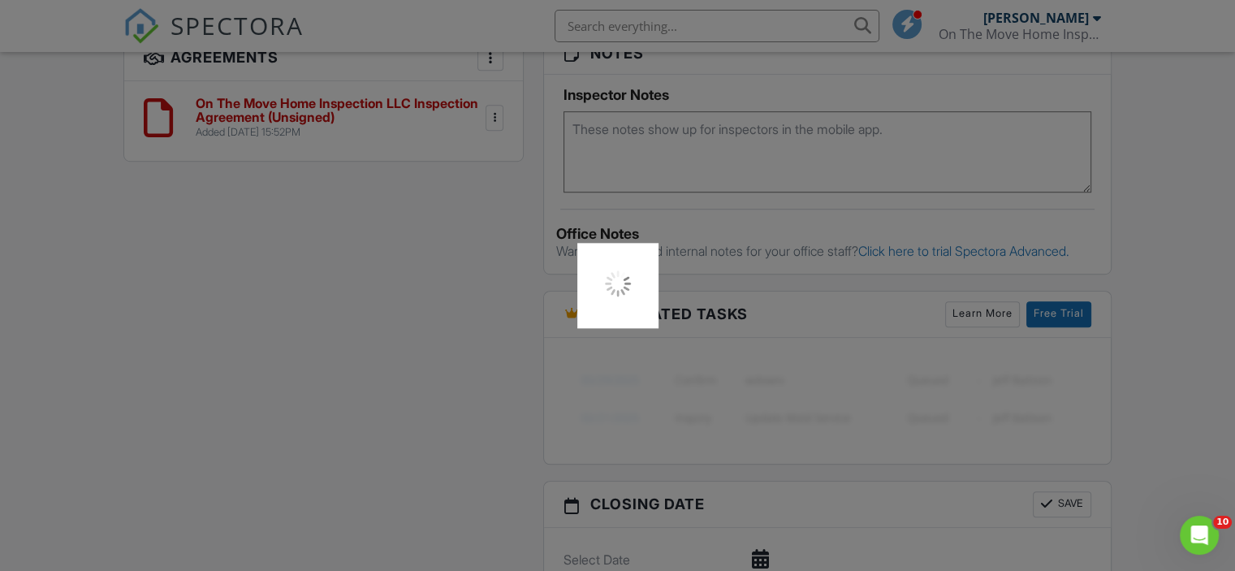
scroll to position [1461, 0]
